Goal: Task Accomplishment & Management: Use online tool/utility

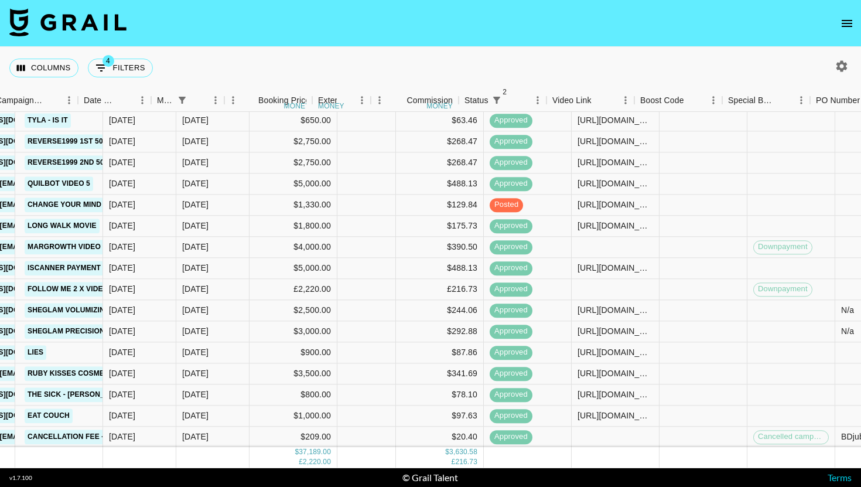
scroll to position [64, 963]
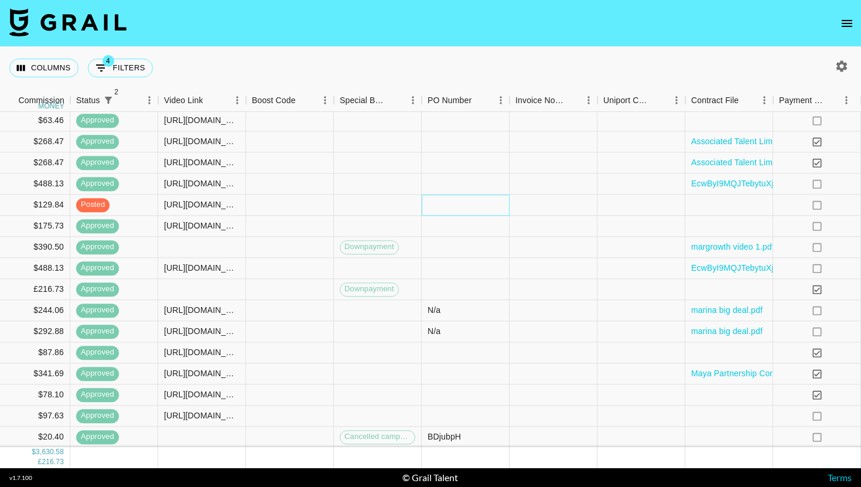
click at [471, 203] on div at bounding box center [466, 204] width 88 height 21
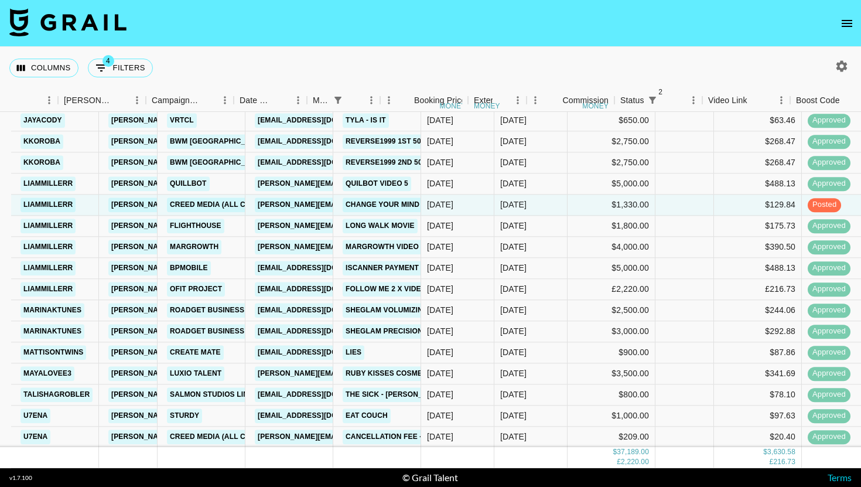
scroll to position [64, 69]
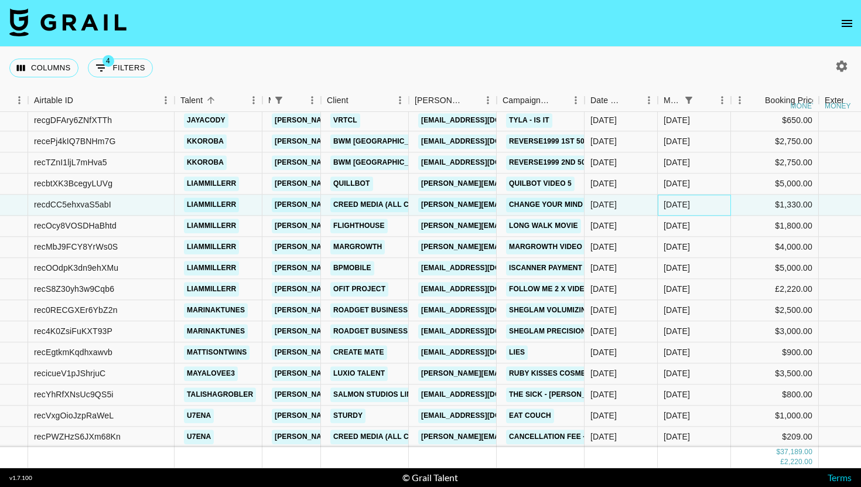
click at [697, 206] on div "[DATE]" at bounding box center [693, 204] width 73 height 21
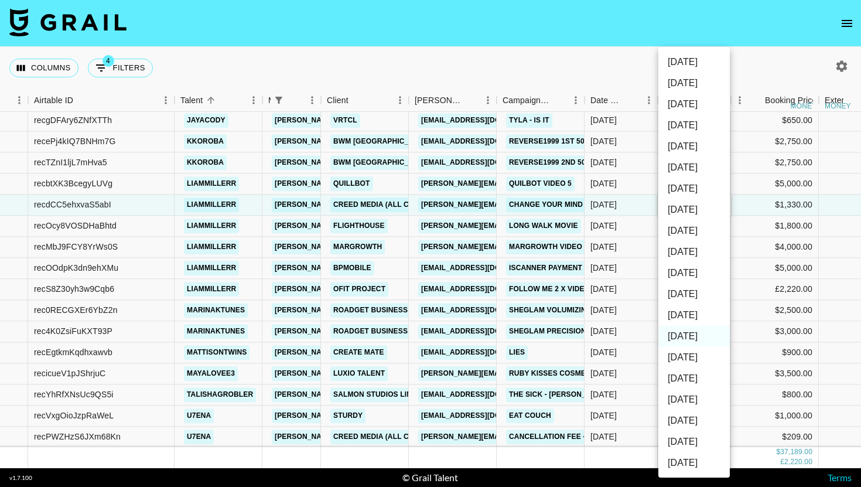
click at [714, 309] on li "[DATE]" at bounding box center [693, 314] width 71 height 21
type input "[DATE]"
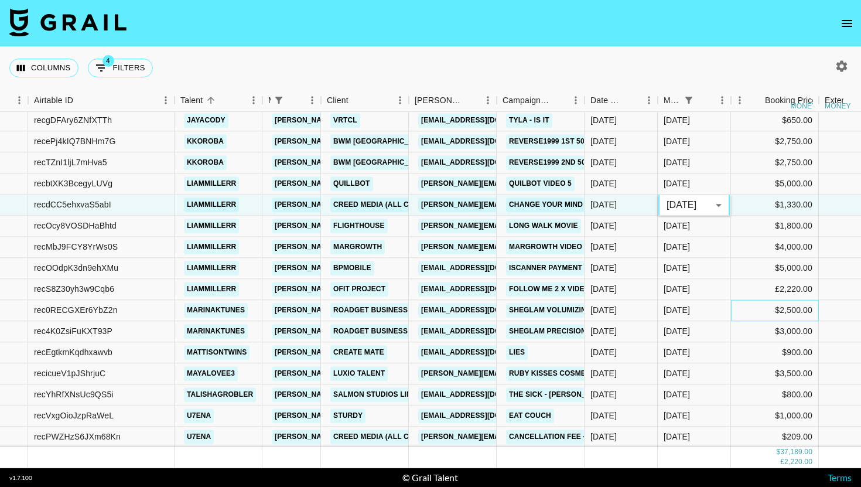
click at [738, 303] on div "$2,500.00" at bounding box center [775, 310] width 88 height 21
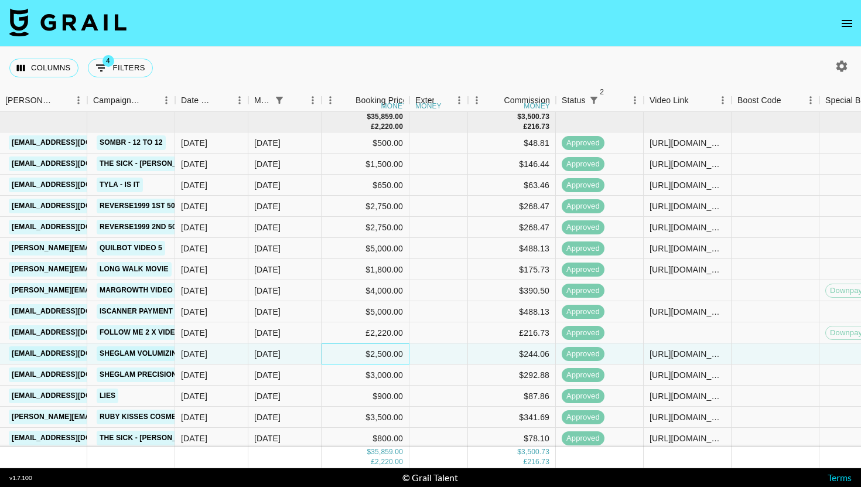
scroll to position [43, 478]
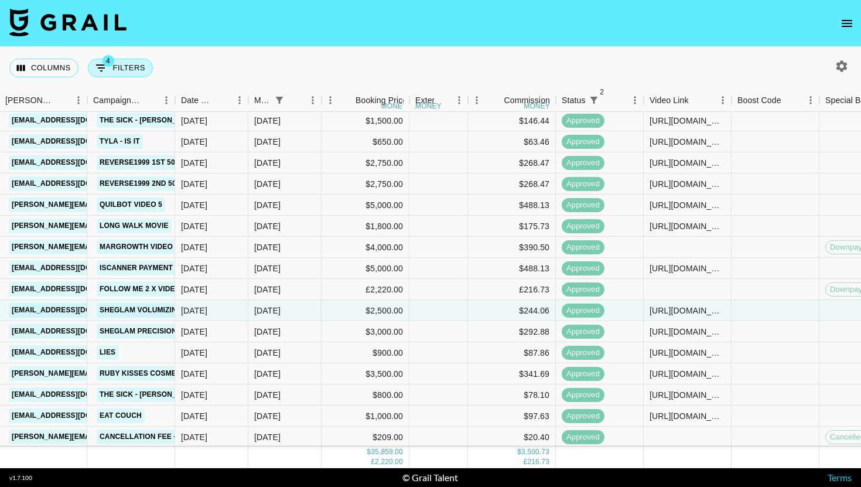
click at [129, 76] on button "4 Filters" at bounding box center [120, 68] width 65 height 19
select select "managerIds"
select select "status"
select select "not"
select select "declined"
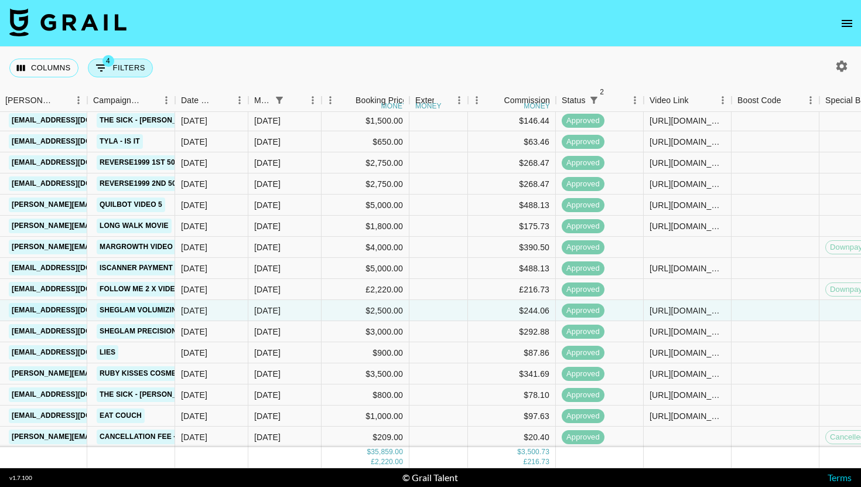
select select "status"
select select "not"
select select "cancelled"
select select "monthDue2"
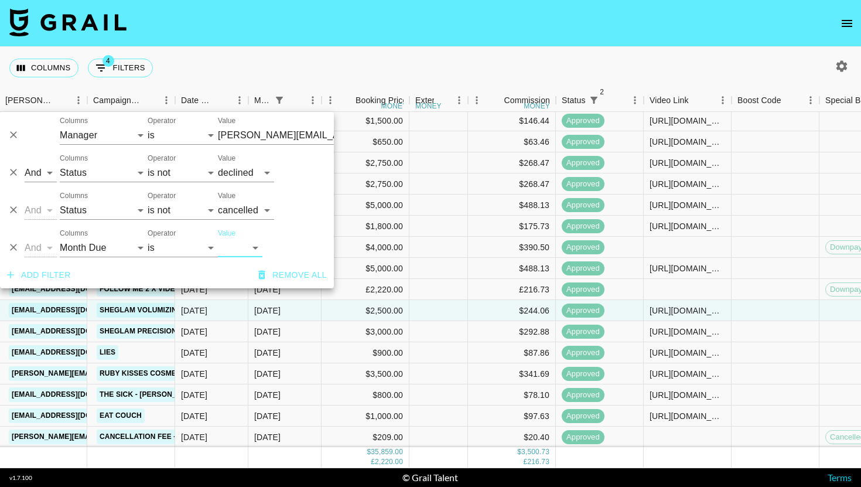
click at [241, 247] on select "[DATE] Aug '[DATE] Jun '[DATE] Apr '[DATE] Feb '[DATE] Dec '[DATE] Oct '[DATE] …" at bounding box center [240, 247] width 44 height 19
select select "[DATE]"
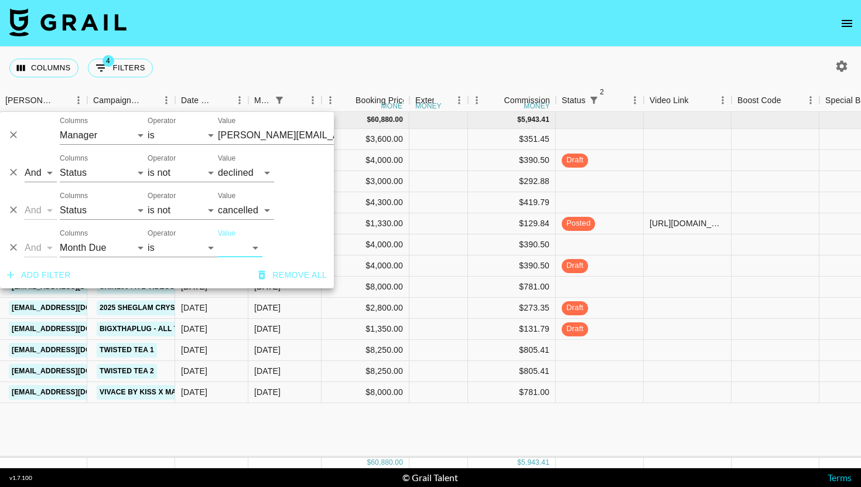
scroll to position [0, 478]
click at [523, 48] on div "Columns 4 Filters + Booking" at bounding box center [430, 68] width 861 height 42
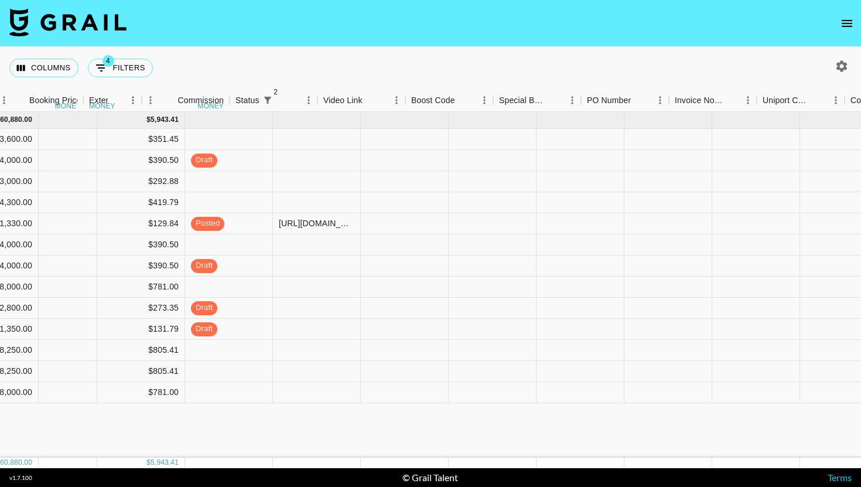
scroll to position [0, 944]
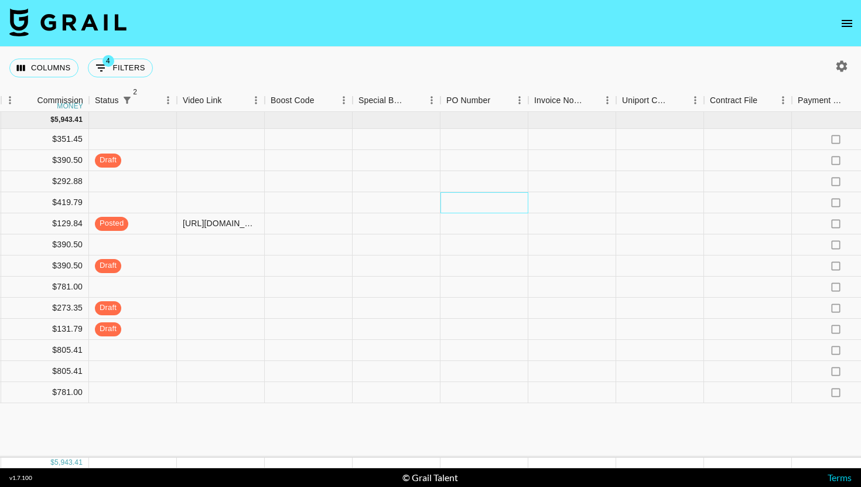
click at [482, 213] on div at bounding box center [484, 202] width 88 height 21
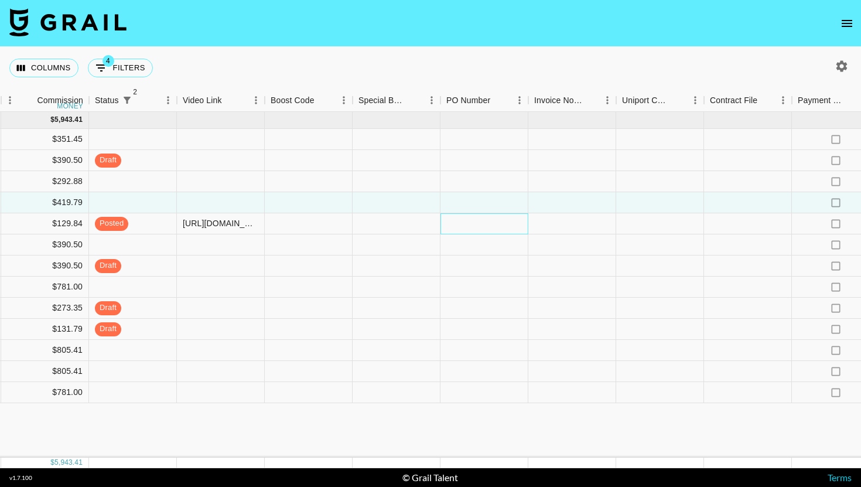
click at [481, 228] on div at bounding box center [484, 223] width 88 height 21
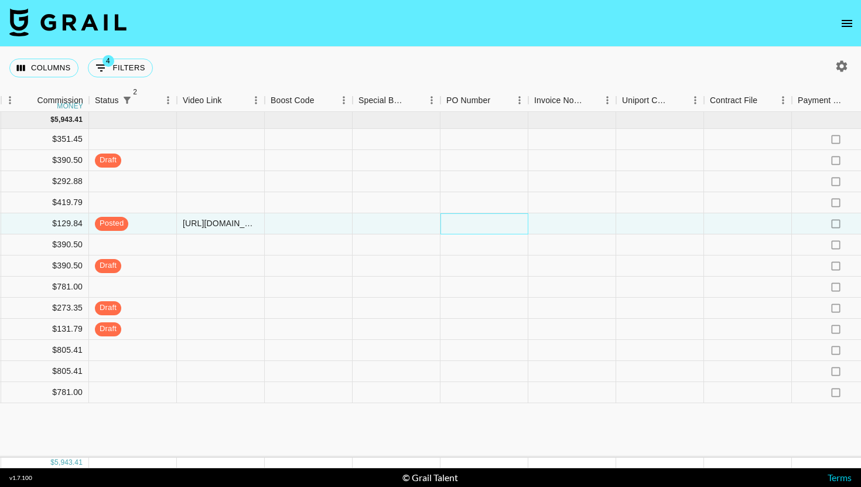
click at [481, 228] on div at bounding box center [484, 223] width 88 height 21
type input "pUSmgAS"
click at [609, 222] on div at bounding box center [572, 223] width 88 height 21
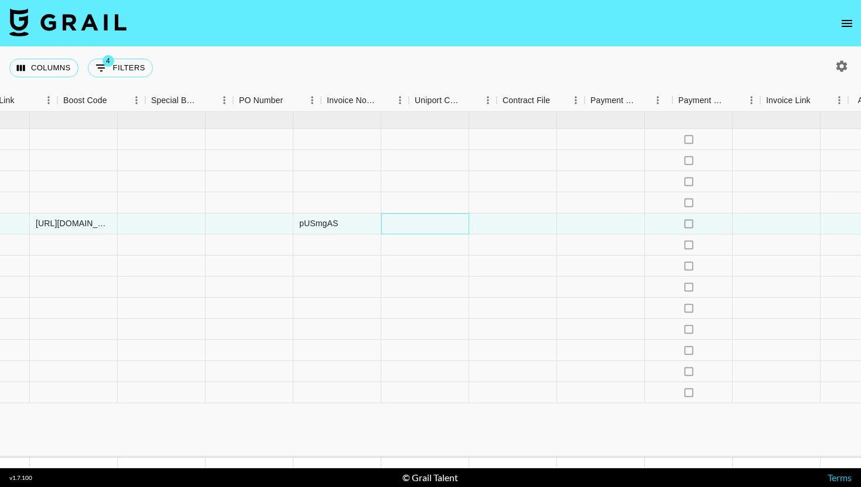
scroll to position [0, 1186]
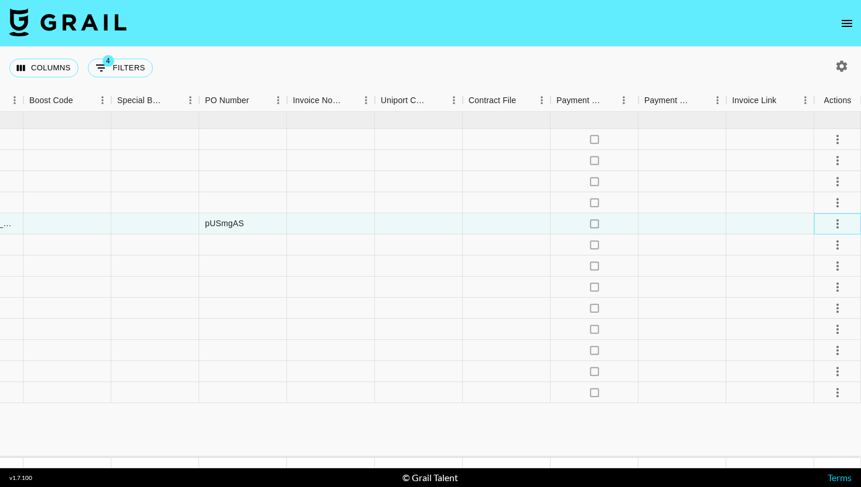
click at [848, 220] on div at bounding box center [837, 223] width 47 height 21
click at [839, 224] on icon "select merge strategy" at bounding box center [837, 224] width 14 height 14
click at [831, 334] on li "Approve" at bounding box center [823, 333] width 76 height 21
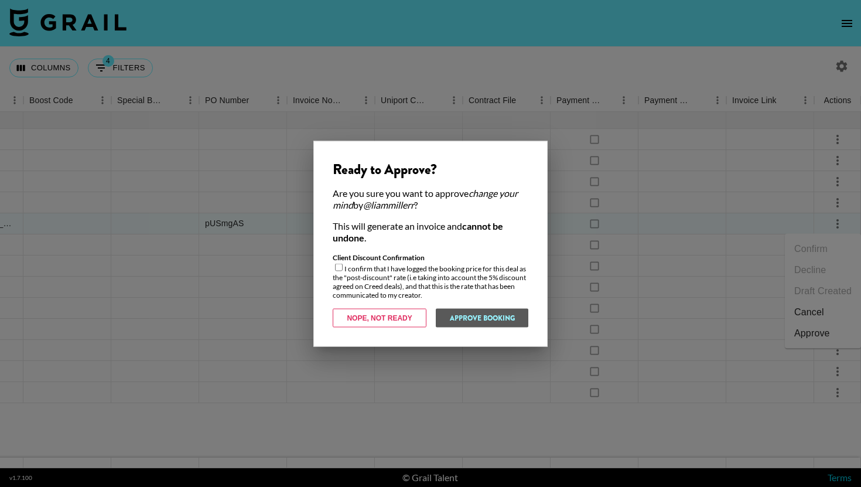
click at [342, 272] on div "Client Discount Confirmation I confirm that I have logged the booking price for…" at bounding box center [431, 275] width 196 height 46
click at [341, 268] on input "checkbox" at bounding box center [339, 267] width 8 height 8
checkbox input "true"
click at [518, 325] on button "Approve Booking" at bounding box center [481, 317] width 93 height 19
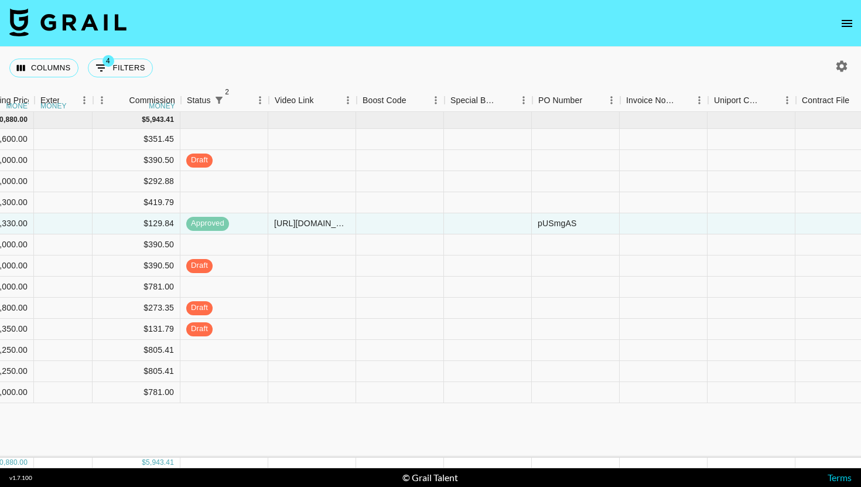
scroll to position [0, 852]
